Goal: Transaction & Acquisition: Purchase product/service

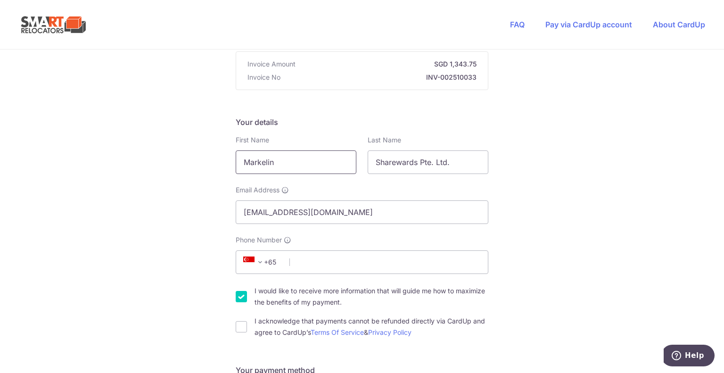
drag, startPoint x: 300, startPoint y: 162, endPoint x: 231, endPoint y: 164, distance: 68.9
type input "[DEMOGRAPHIC_DATA]"
type input "Duhain"
type input "[EMAIL_ADDRESS][DOMAIN_NAME]"
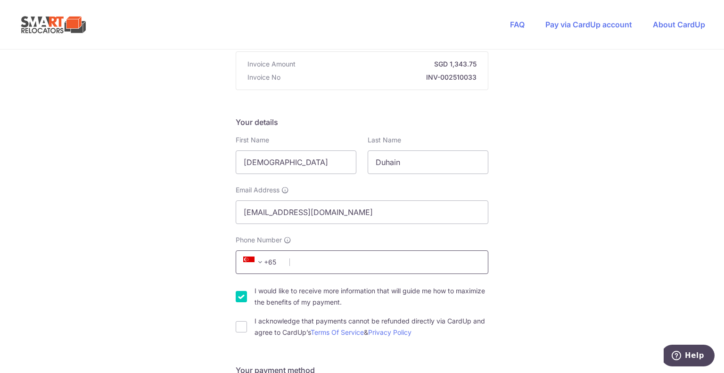
click at [389, 257] on input "Phone Number" at bounding box center [362, 262] width 253 height 24
type input "96578111"
click at [236, 297] on input "I would like to receive more information that will guide me how to maximize the…" at bounding box center [241, 296] width 11 height 11
checkbox input "false"
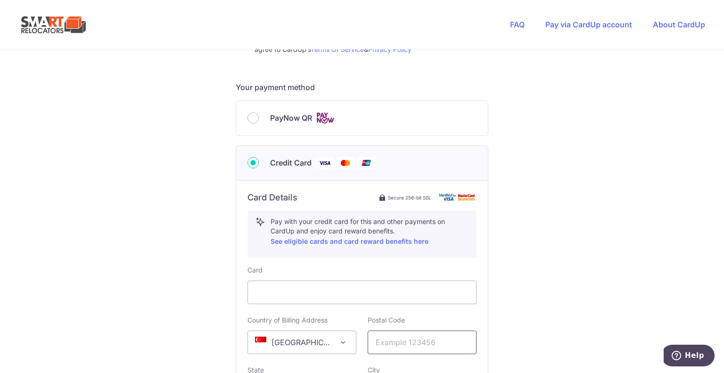
scroll to position [424, 0]
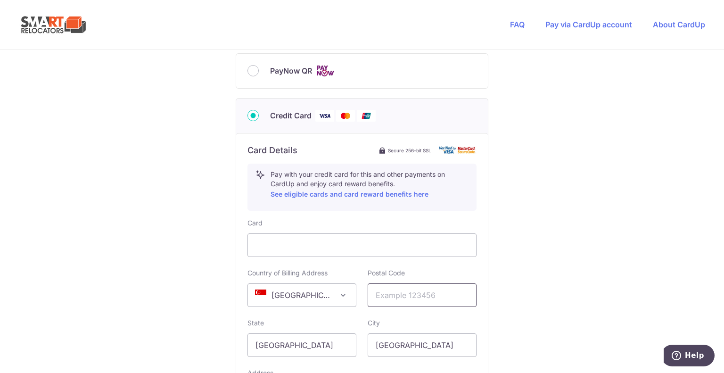
click at [409, 297] on input "text" at bounding box center [422, 295] width 109 height 24
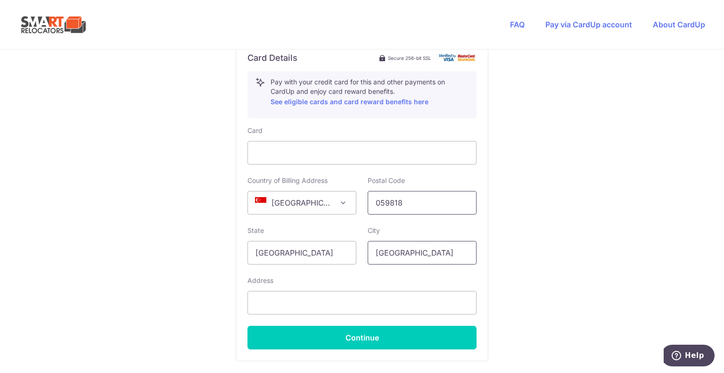
scroll to position [519, 0]
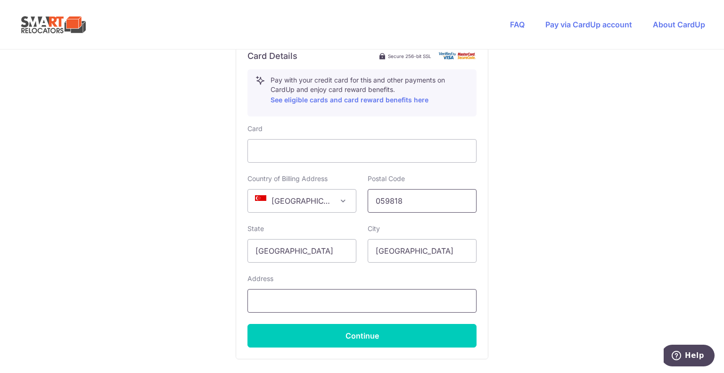
type input "059818"
click at [291, 307] on input "text" at bounding box center [362, 301] width 229 height 24
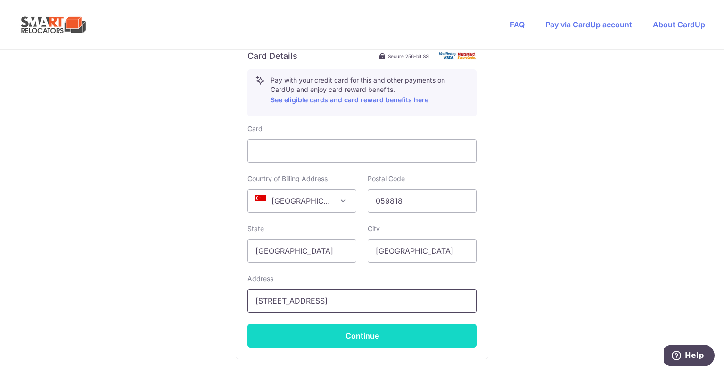
type input "8 Eu Tong Sen St #11-85"
click at [322, 332] on button "Continue" at bounding box center [362, 336] width 229 height 24
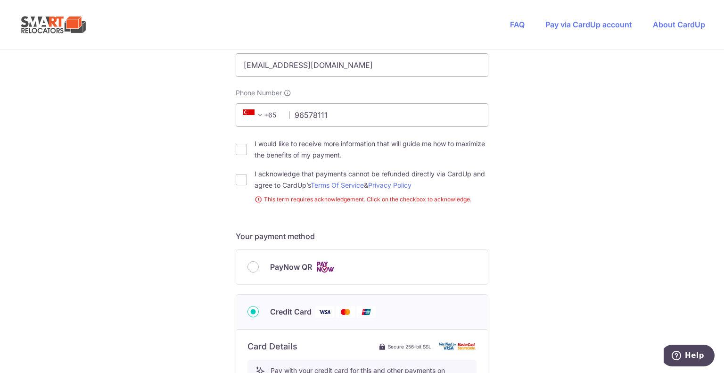
scroll to position [256, 0]
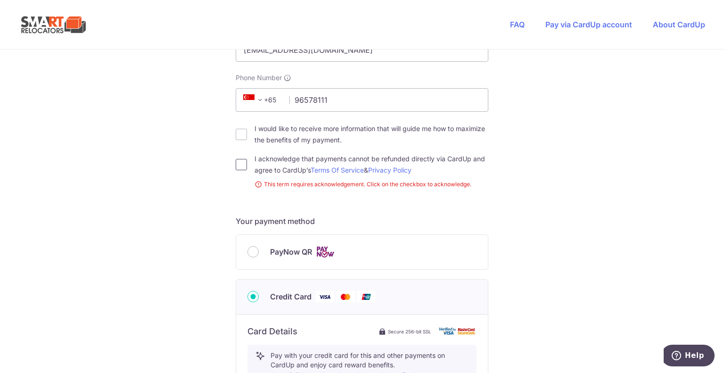
click at [237, 165] on input "I acknowledge that payments cannot be refunded directly via CardUp and agree to…" at bounding box center [241, 164] width 11 height 11
checkbox input "true"
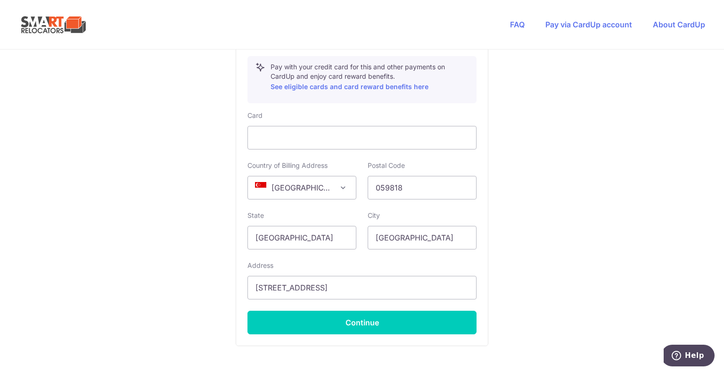
scroll to position [586, 0]
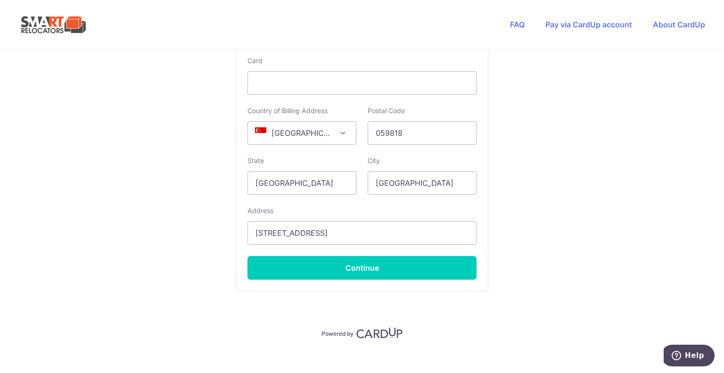
click at [382, 278] on div "Card Details Secure 256-bit SSL Pay with your credit card for this and other pa…" at bounding box center [362, 131] width 252 height 320
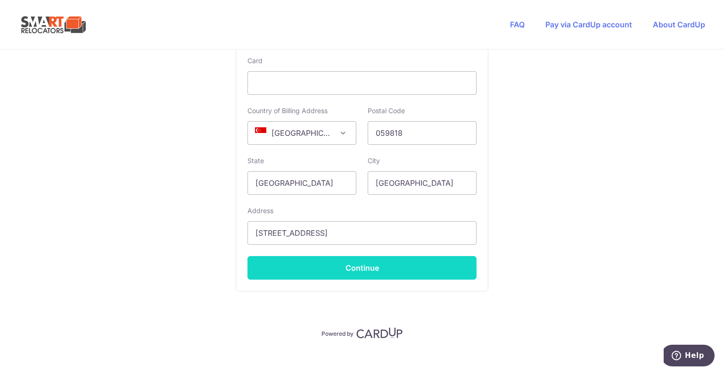
click at [388, 266] on button "Continue" at bounding box center [362, 268] width 229 height 24
type input "**** 0576"
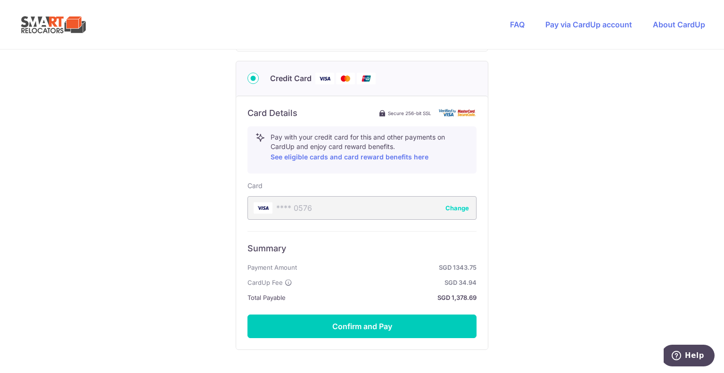
scroll to position [512, 0]
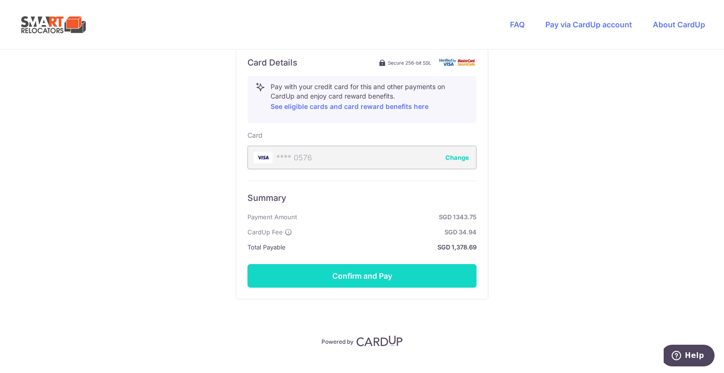
click at [401, 272] on button "Confirm and Pay" at bounding box center [362, 276] width 229 height 24
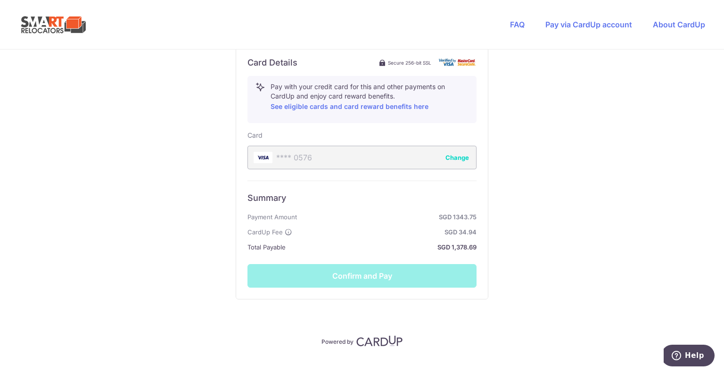
scroll to position [528, 0]
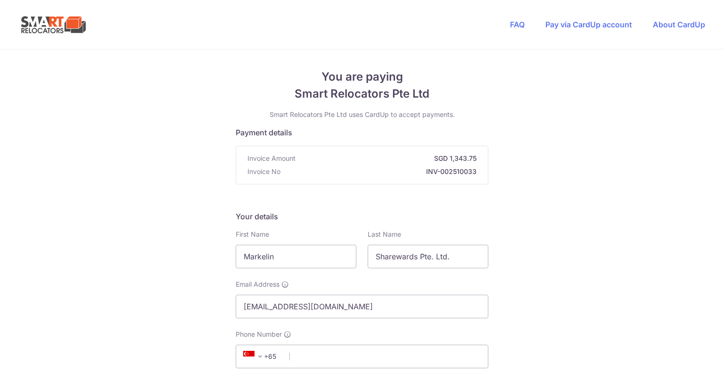
scroll to position [47, 0]
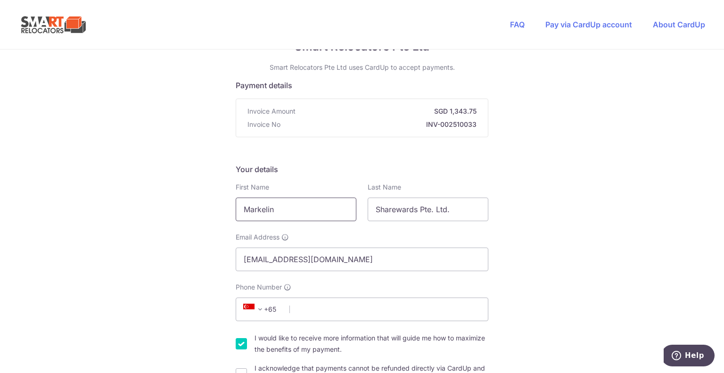
drag, startPoint x: 299, startPoint y: 209, endPoint x: 20, endPoint y: 203, distance: 279.2
type input "[DEMOGRAPHIC_DATA]"
type input "Duhain"
type input "[EMAIL_ADDRESS][DOMAIN_NAME]"
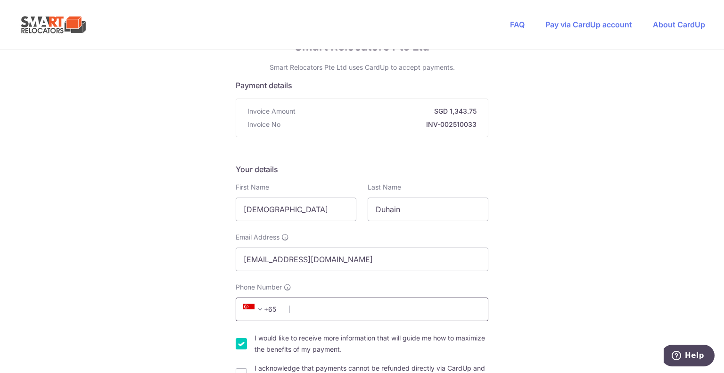
click at [400, 313] on input "Phone Number" at bounding box center [362, 309] width 253 height 24
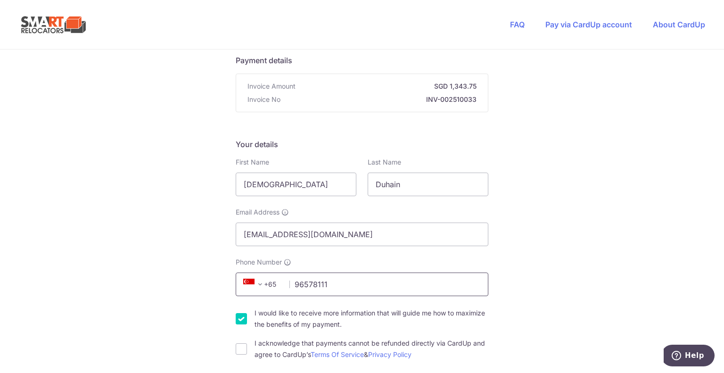
scroll to position [94, 0]
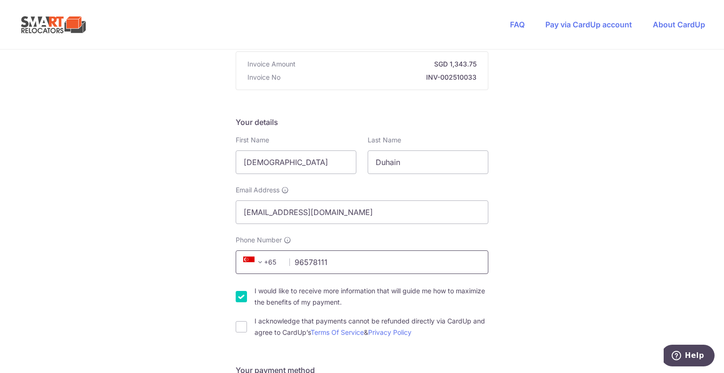
type input "96578111"
click at [241, 296] on input "I would like to receive more information that will guide me how to maximize the…" at bounding box center [241, 296] width 11 height 11
checkbox input "false"
click at [237, 327] on input "I acknowledge that payments cannot be refunded directly via CardUp and agree to…" at bounding box center [241, 326] width 11 height 11
checkbox input "true"
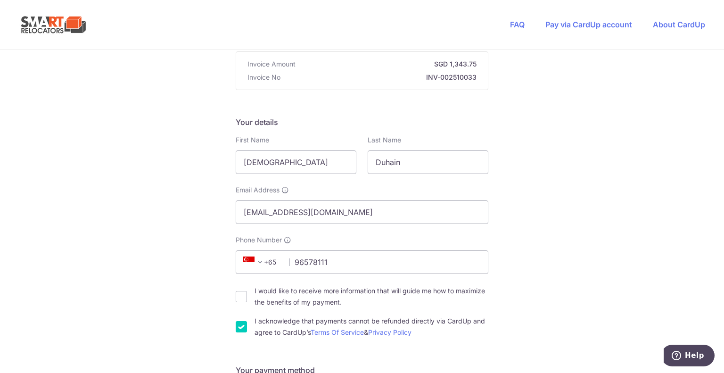
scroll to position [189, 0]
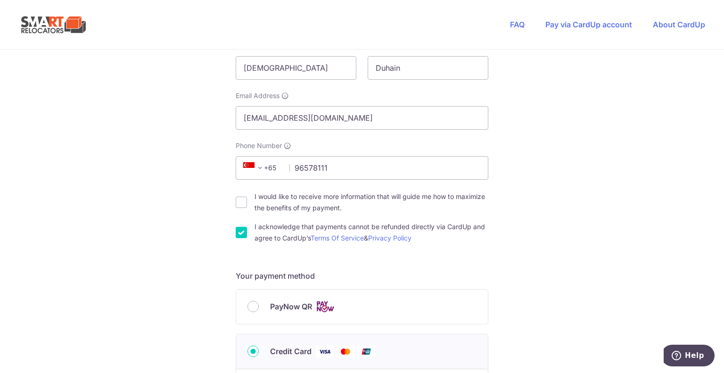
click at [296, 306] on span "PayNow QR" at bounding box center [291, 306] width 42 height 11
click at [259, 306] on input "PayNow QR" at bounding box center [253, 306] width 11 height 11
radio input "true"
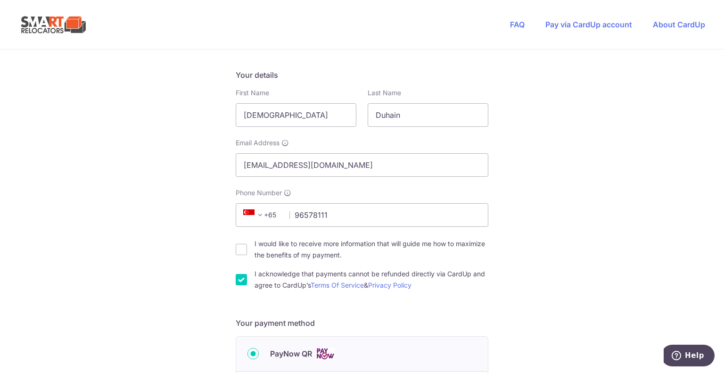
scroll to position [283, 0]
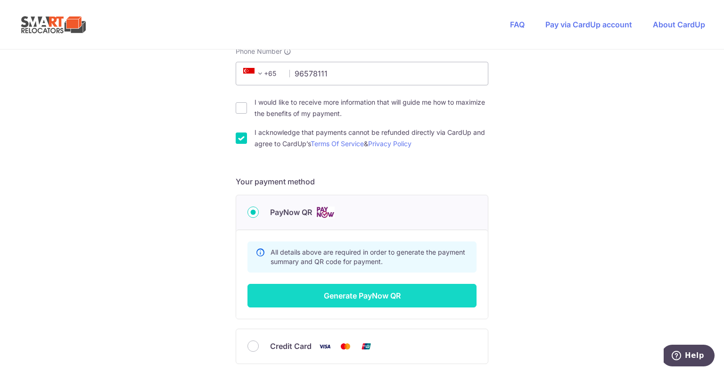
click at [391, 294] on button "Generate PayNow QR" at bounding box center [362, 296] width 229 height 24
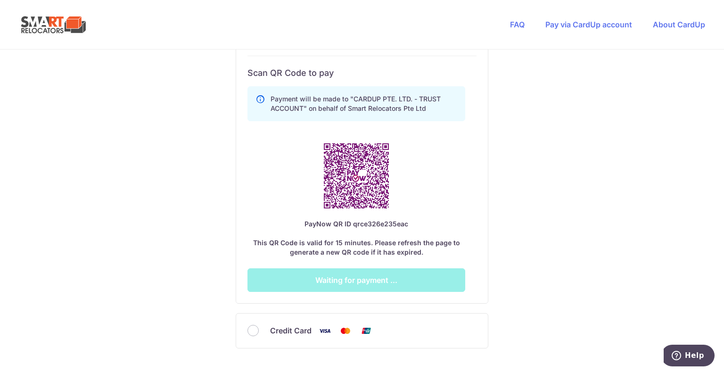
scroll to position [575, 0]
